Goal: Information Seeking & Learning: Learn about a topic

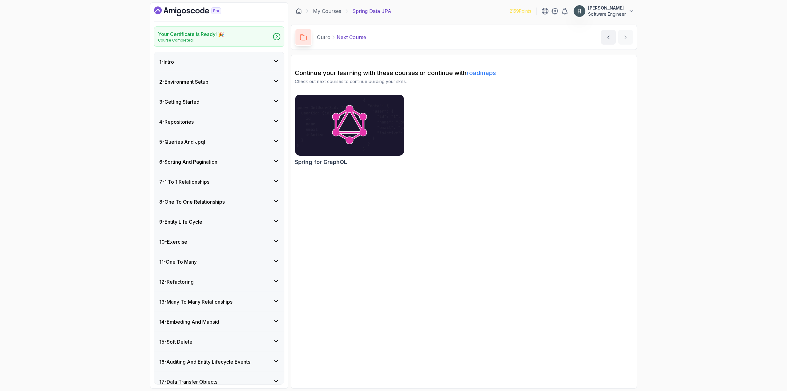
click at [249, 71] on div "1 - Intro" at bounding box center [219, 62] width 130 height 20
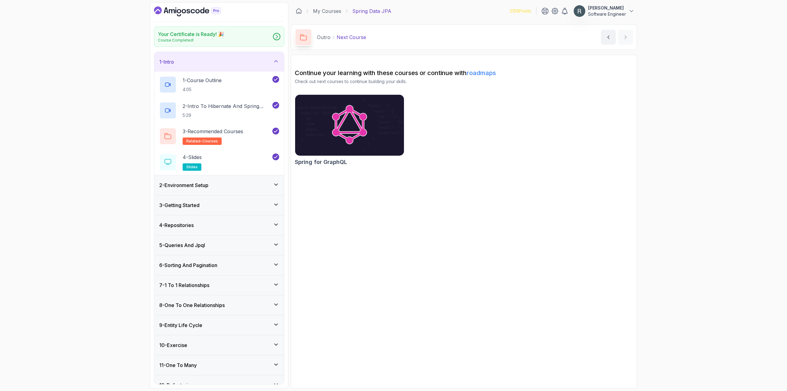
click at [233, 183] on div "2 - Environment Setup" at bounding box center [219, 184] width 120 height 7
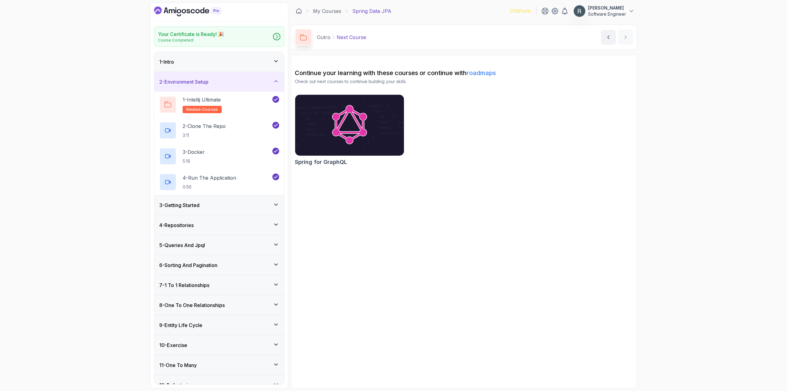
click at [235, 200] on div "3 - Getting Started" at bounding box center [219, 205] width 130 height 20
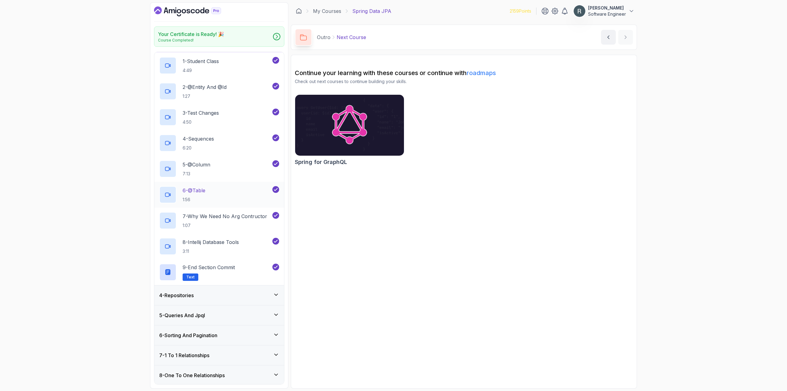
scroll to position [61, 0]
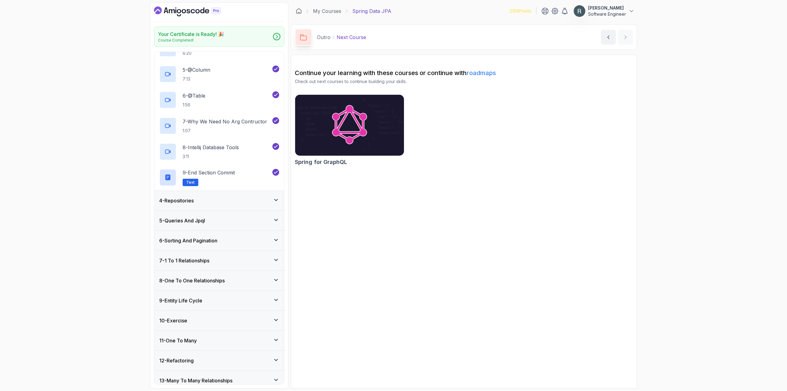
click at [234, 200] on div "4 - Repositories" at bounding box center [219, 200] width 120 height 7
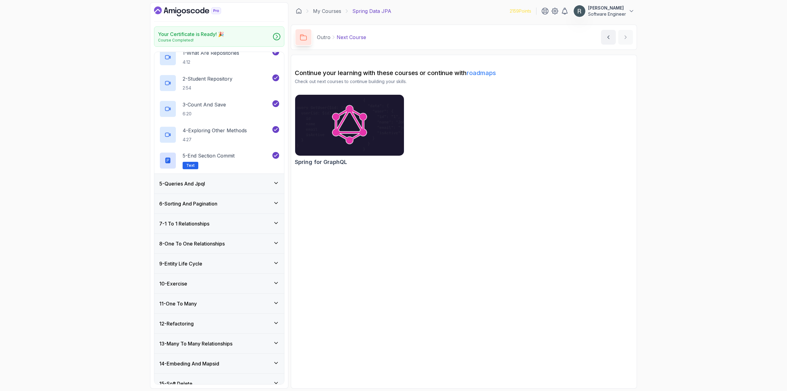
scroll to position [63, 0]
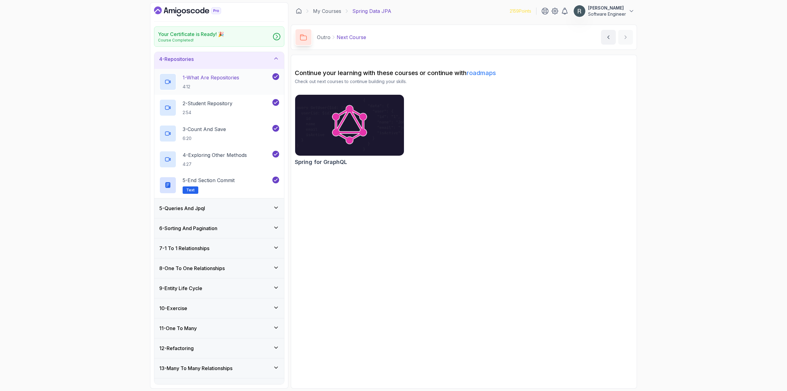
click at [236, 83] on h2 "1 - What Are Repositories 4:12" at bounding box center [211, 82] width 57 height 16
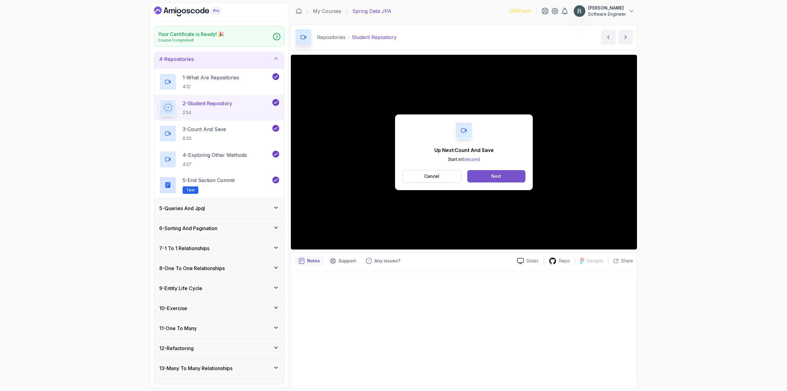
click at [332, 181] on button "Next" at bounding box center [496, 176] width 58 height 12
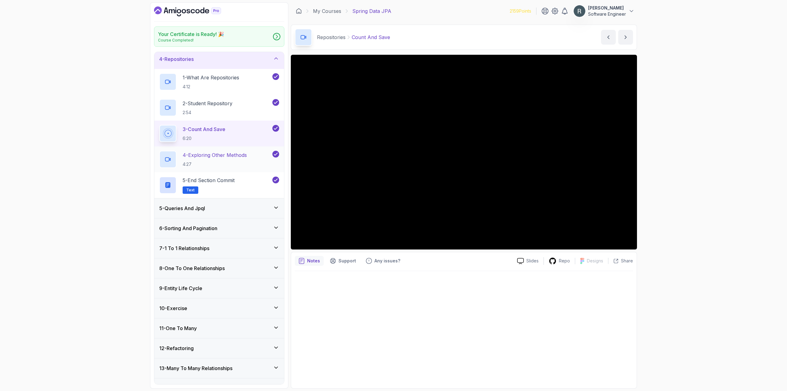
click at [235, 155] on p "4 - Exploring Other Methods" at bounding box center [215, 154] width 64 height 7
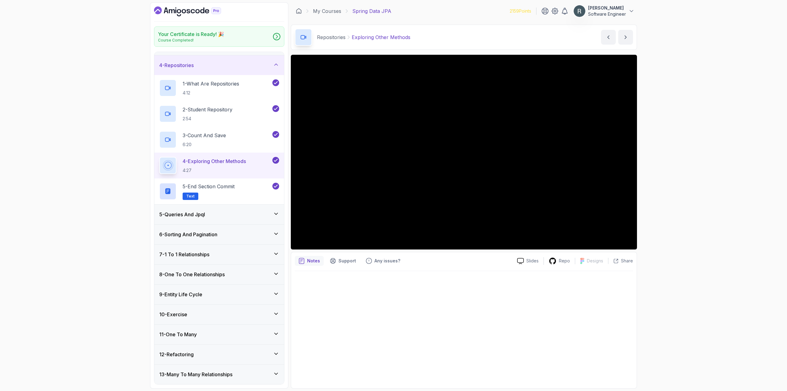
scroll to position [61, 0]
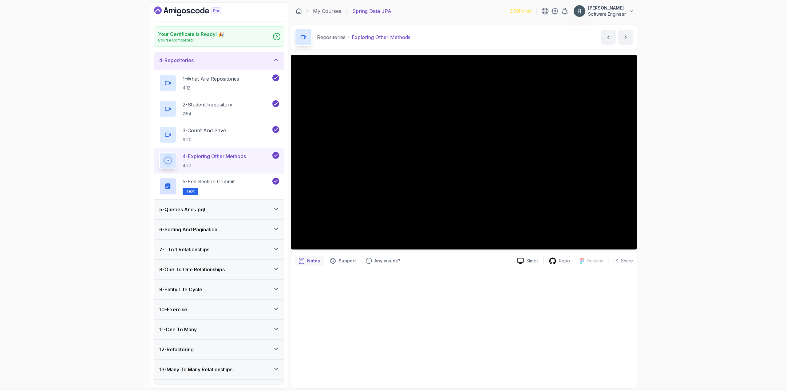
click at [214, 213] on div "5 - Queries And Jpql" at bounding box center [219, 209] width 120 height 7
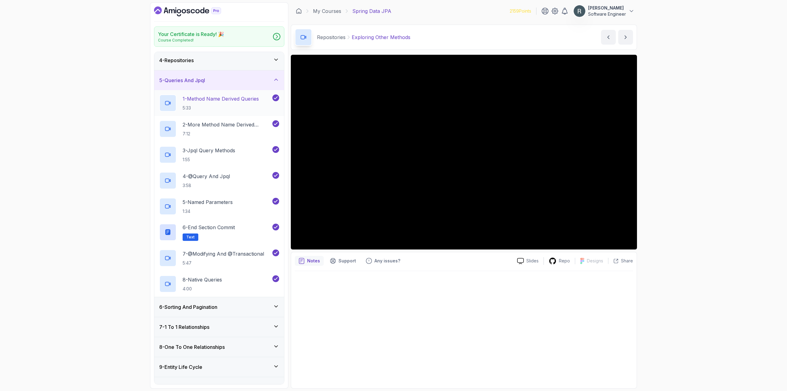
click at [223, 106] on p "5:33" at bounding box center [221, 108] width 76 height 6
click at [223, 123] on p "2 - More Method Name Derived Queries" at bounding box center [227, 124] width 88 height 7
click at [240, 154] on div "3 - Jpql Query Methods 1:55" at bounding box center [215, 154] width 112 height 17
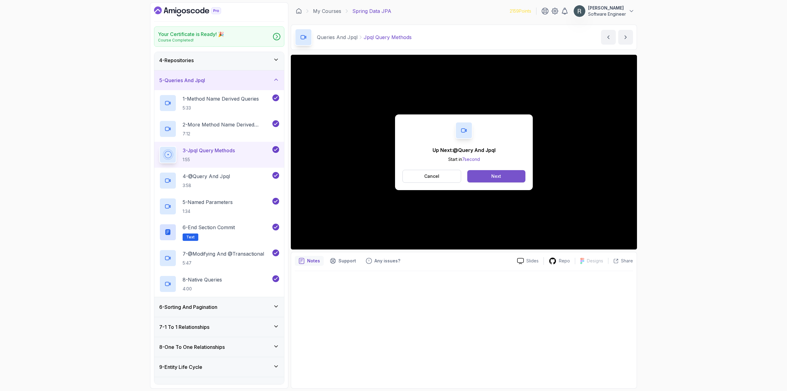
click at [332, 173] on div "Next" at bounding box center [496, 176] width 10 height 6
click at [332, 174] on div "Next" at bounding box center [496, 176] width 10 height 6
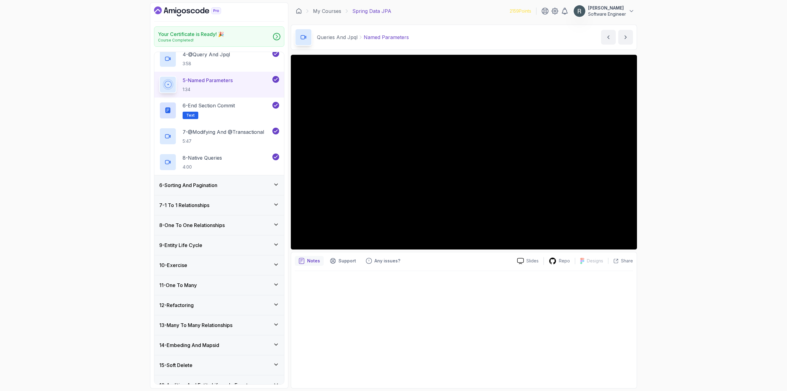
scroll to position [184, 0]
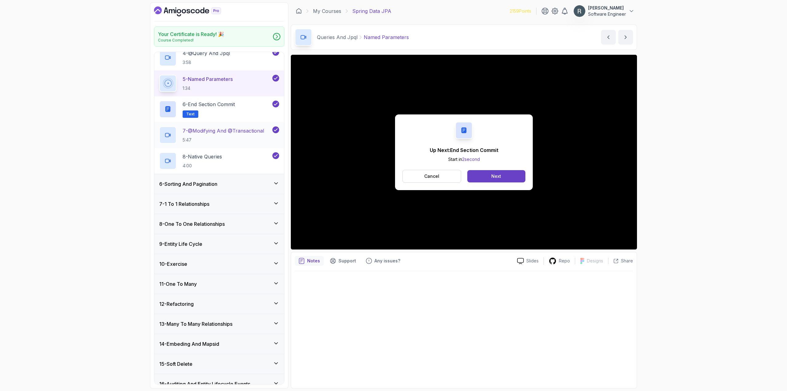
click at [245, 135] on h2 "7 - @Modifying And @Transactional 5:47" at bounding box center [223, 135] width 81 height 16
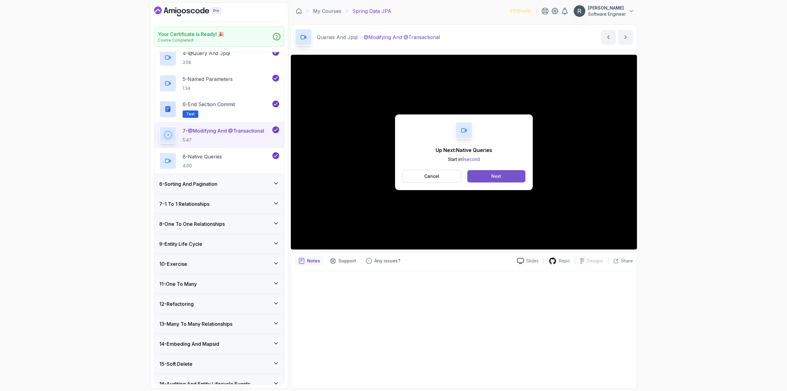
click at [332, 173] on div "Next" at bounding box center [496, 176] width 10 height 6
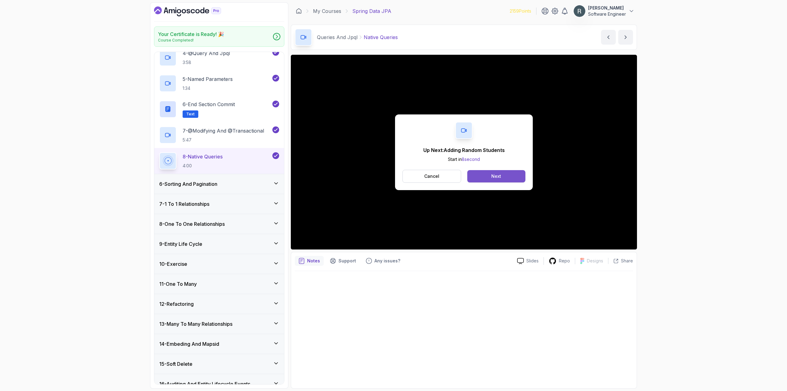
click at [332, 175] on button "Next" at bounding box center [496, 176] width 58 height 12
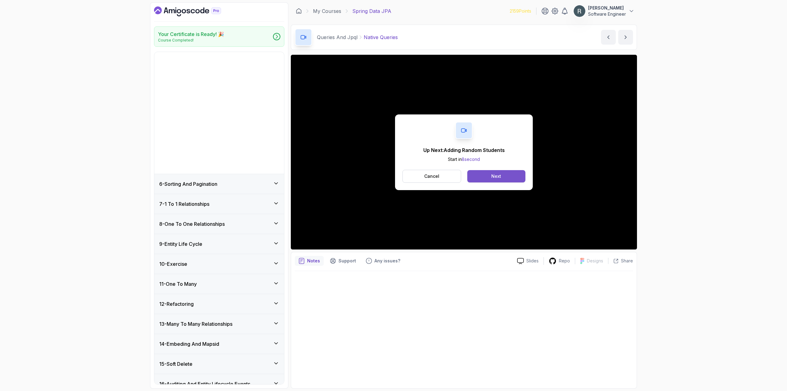
scroll to position [87, 0]
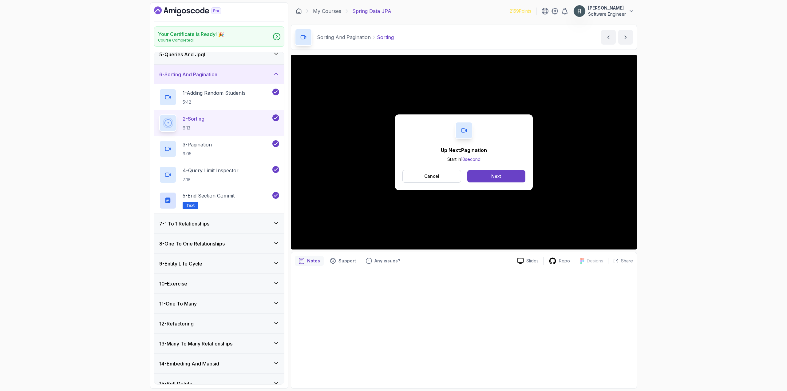
click at [332, 109] on div "Up Next: Pagination Start in 10 second Cancel Next" at bounding box center [464, 152] width 346 height 195
click at [332, 177] on button "Next" at bounding box center [496, 176] width 58 height 12
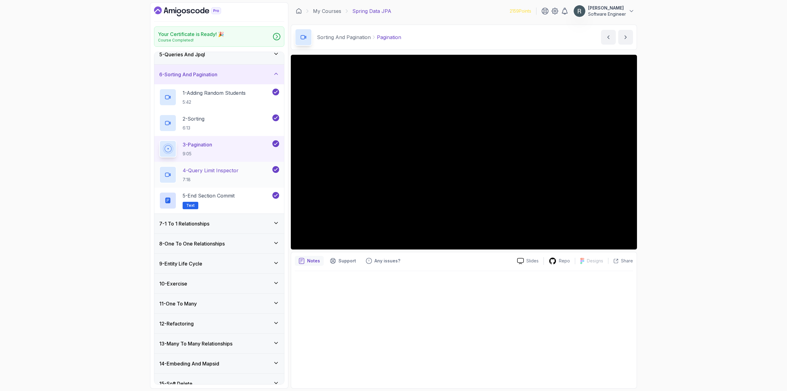
click at [250, 170] on div "4 - Query Limit Inspector 7:18" at bounding box center [215, 174] width 112 height 17
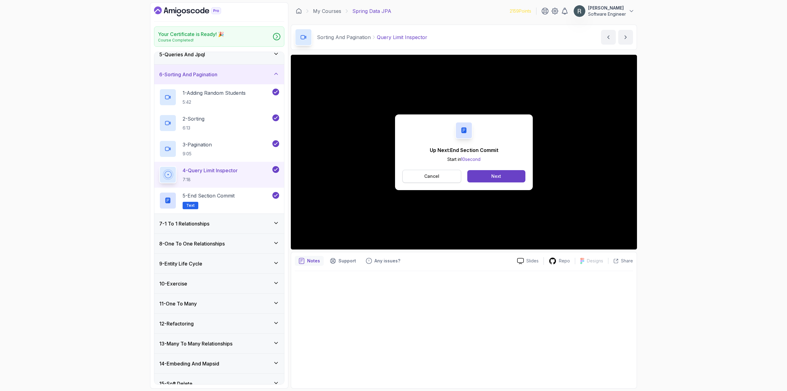
click at [332, 173] on p "Cancel" at bounding box center [431, 176] width 15 height 6
